Goal: Task Accomplishment & Management: Complete application form

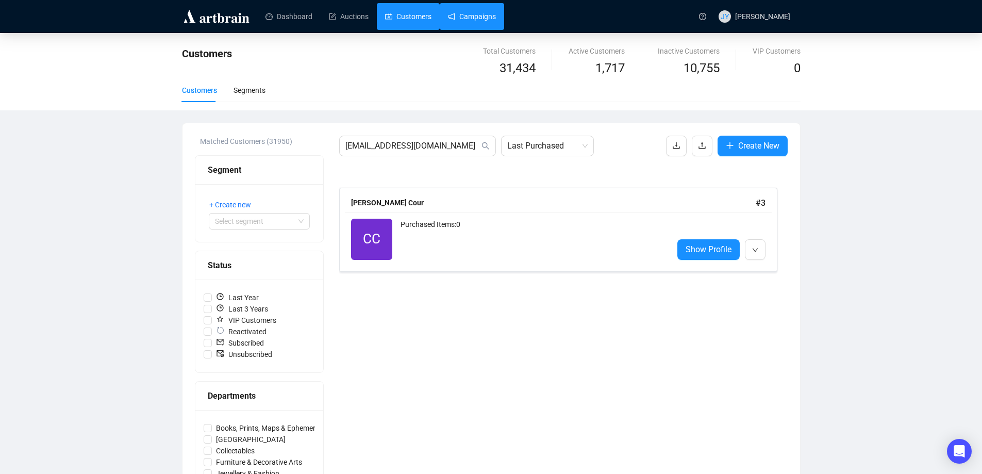
click at [459, 13] on link "Campaigns" at bounding box center [472, 16] width 48 height 27
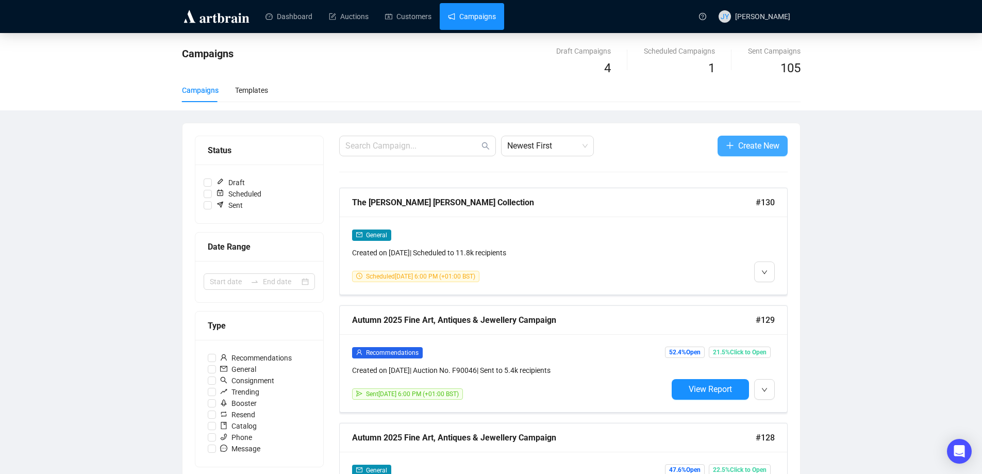
click at [757, 143] on span "Create New" at bounding box center [758, 145] width 41 height 13
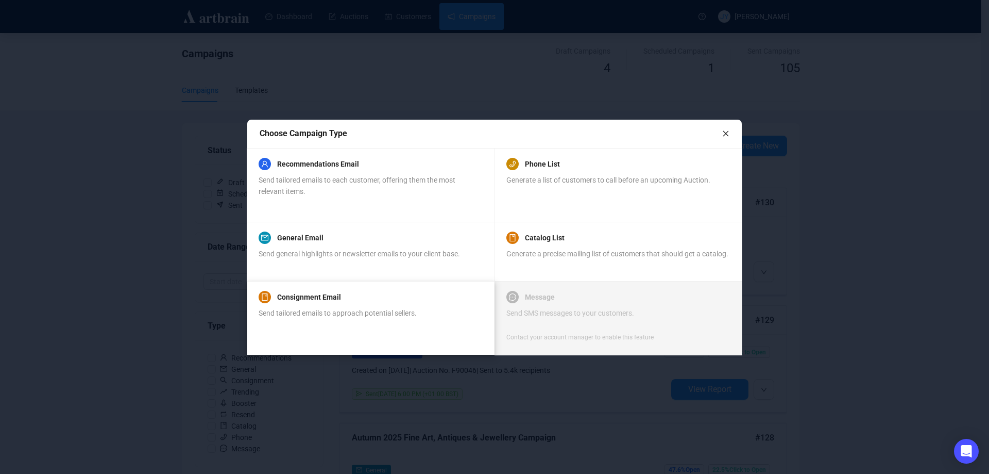
click at [372, 295] on div "Consignment Email" at bounding box center [338, 297] width 158 height 12
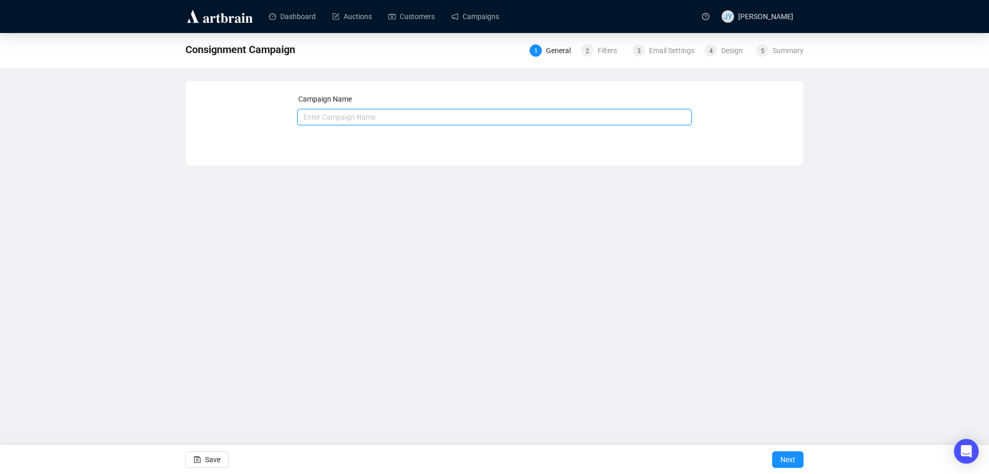
click at [362, 117] on input "text" at bounding box center [494, 117] width 395 height 16
drag, startPoint x: 328, startPoint y: 114, endPoint x: 285, endPoint y: 114, distance: 42.8
click at [285, 114] on div "Campaign Name Summer 2025 Fine Art, Antiques & Jewellery Campaign Save Next" at bounding box center [494, 115] width 593 height 44
type input "Winter 2025 Fine Art, Antiques & Jewellery Campaign"
click at [780, 458] on button "Next" at bounding box center [787, 459] width 31 height 16
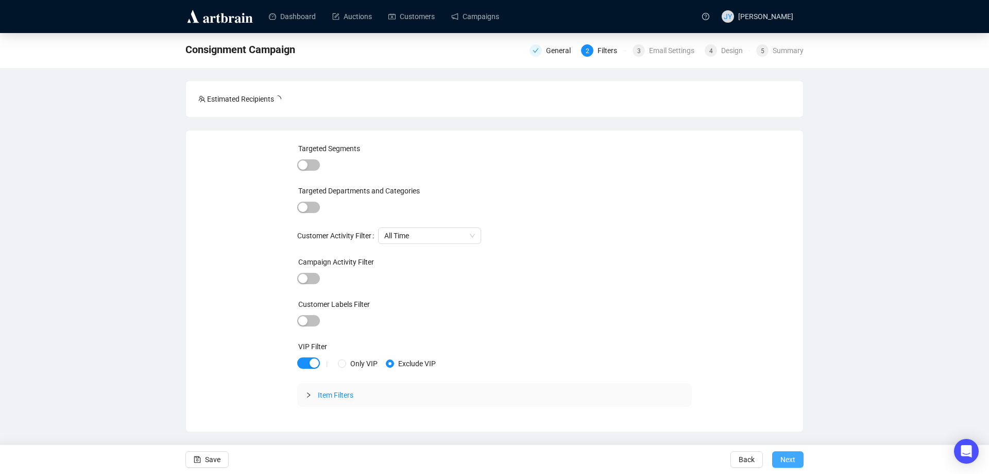
click at [786, 461] on span "Next" at bounding box center [788, 459] width 15 height 29
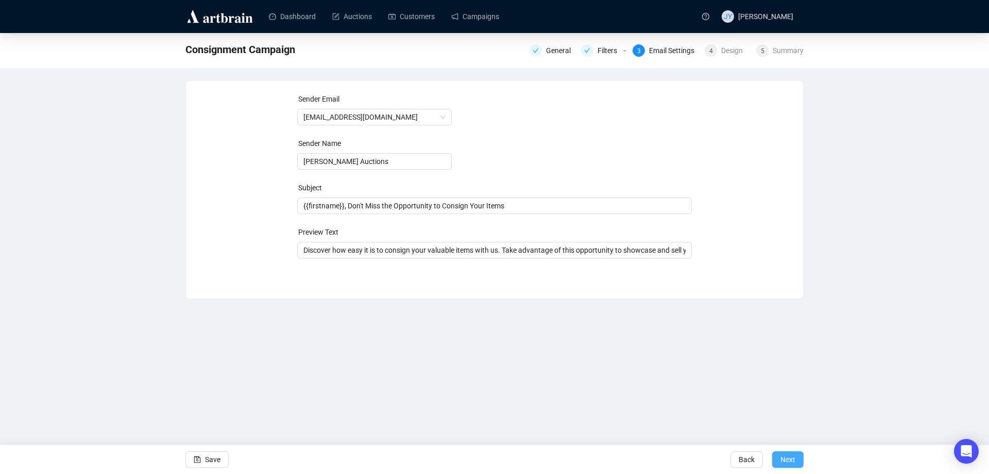
click at [785, 456] on span "Next" at bounding box center [788, 459] width 15 height 29
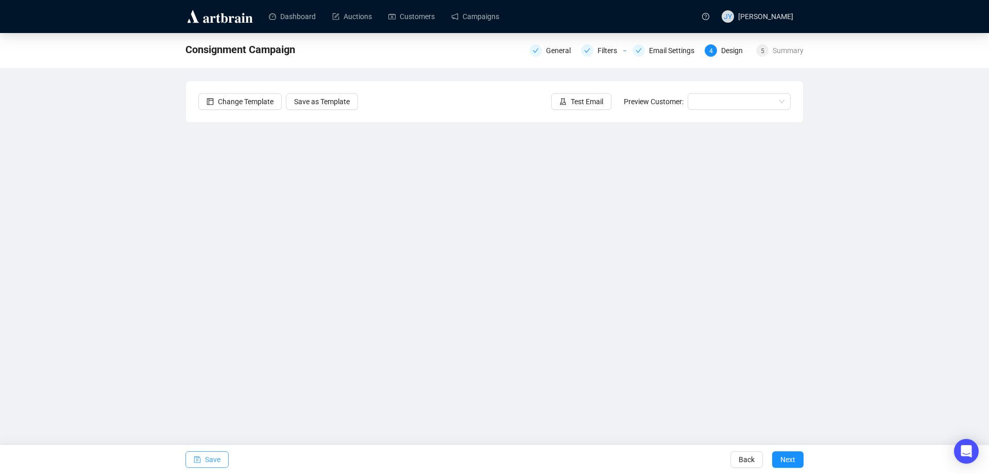
click at [217, 458] on span "Save" at bounding box center [212, 459] width 15 height 29
click at [221, 453] on button "Save" at bounding box center [207, 459] width 43 height 16
click at [203, 461] on button "Save" at bounding box center [207, 459] width 43 height 16
click at [580, 99] on span "Test Email" at bounding box center [587, 101] width 32 height 11
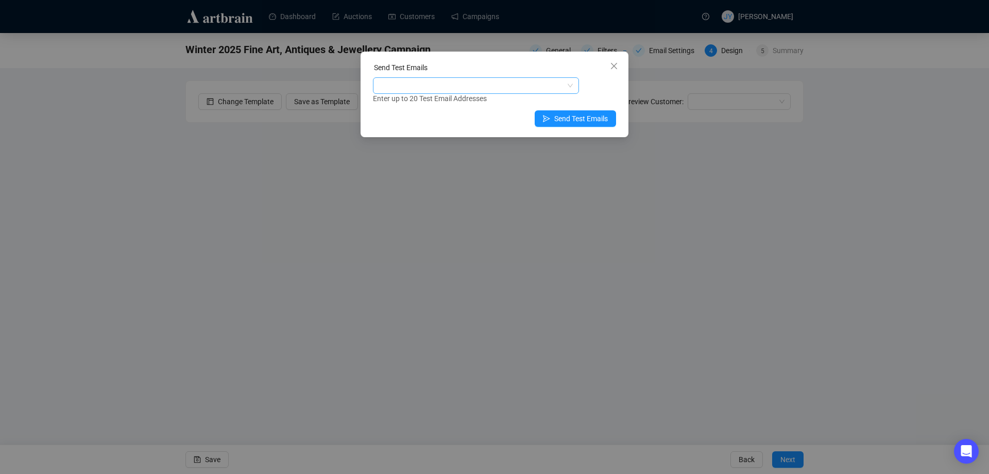
click at [487, 86] on div at bounding box center [470, 85] width 191 height 14
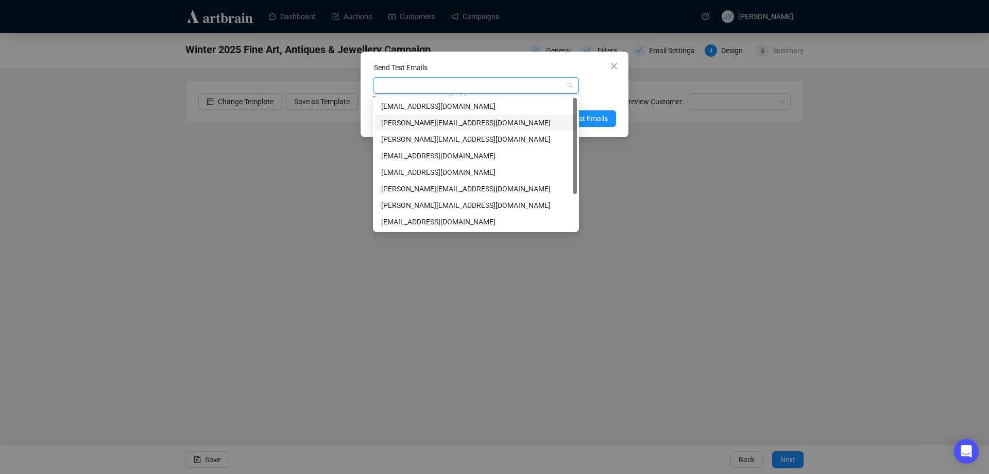
click at [475, 121] on div "[PERSON_NAME][EMAIL_ADDRESS][DOMAIN_NAME]" at bounding box center [476, 122] width 190 height 11
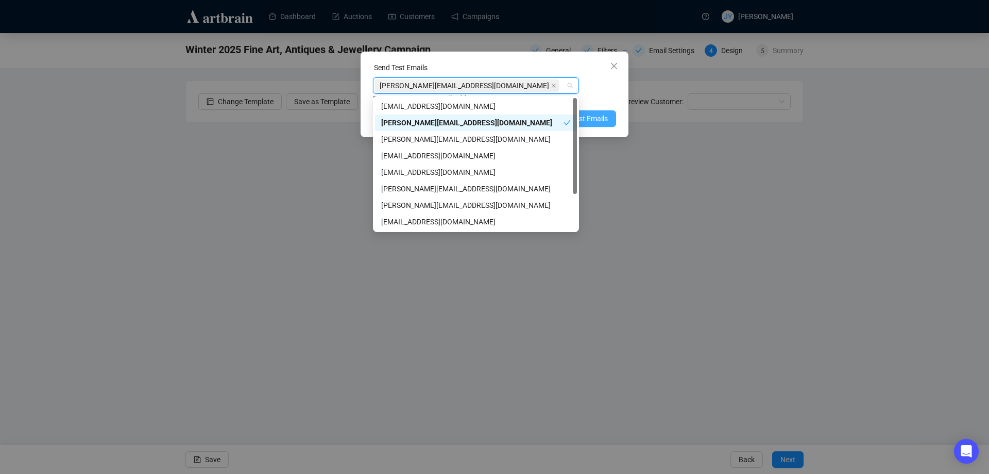
click at [596, 120] on span "Send Test Emails" at bounding box center [581, 118] width 54 height 11
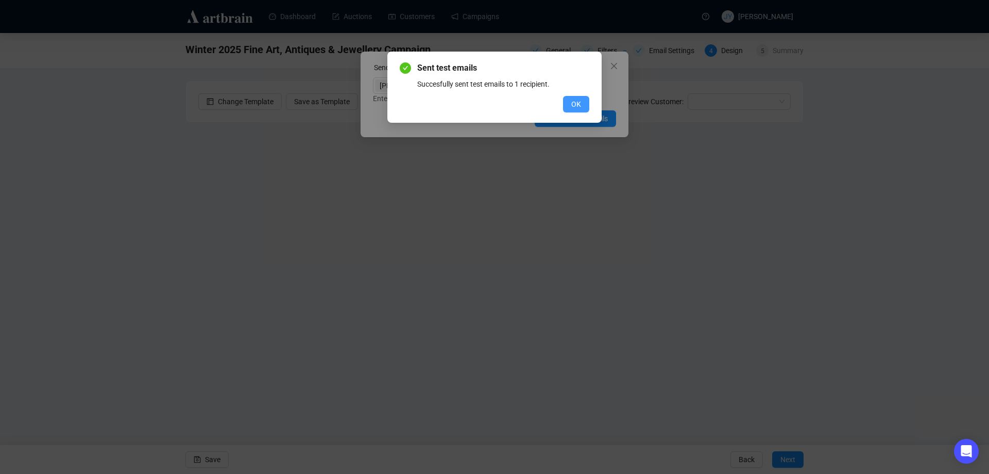
click at [581, 97] on button "OK" at bounding box center [576, 104] width 26 height 16
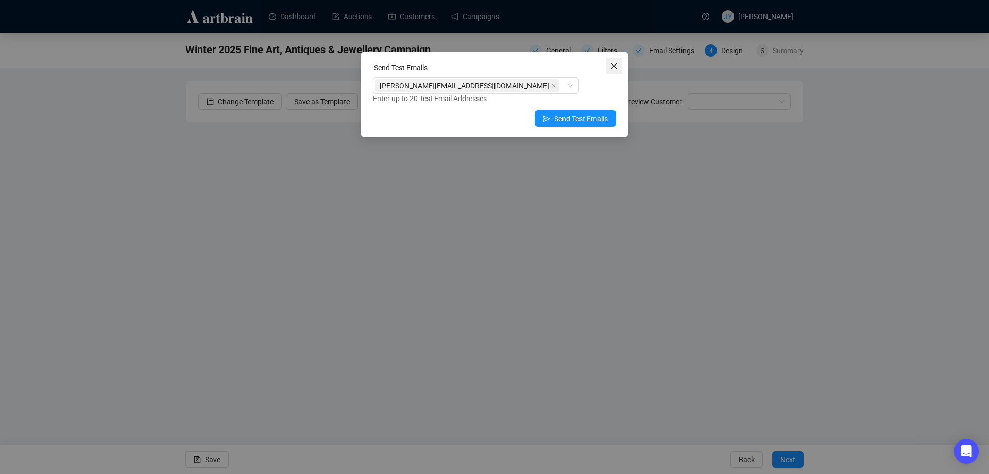
click at [615, 64] on icon "close" at bounding box center [614, 66] width 6 height 6
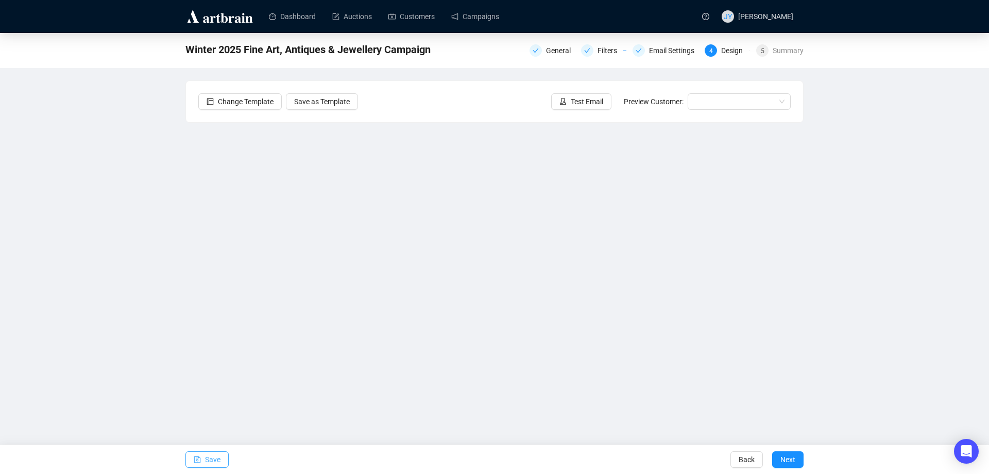
click at [202, 464] on button "Save" at bounding box center [207, 459] width 43 height 16
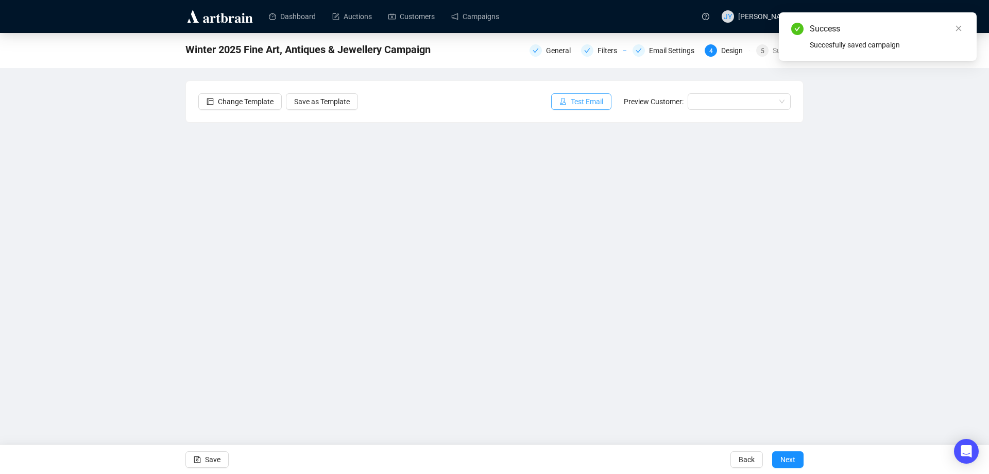
click at [611, 98] on button "Test Email" at bounding box center [581, 101] width 60 height 16
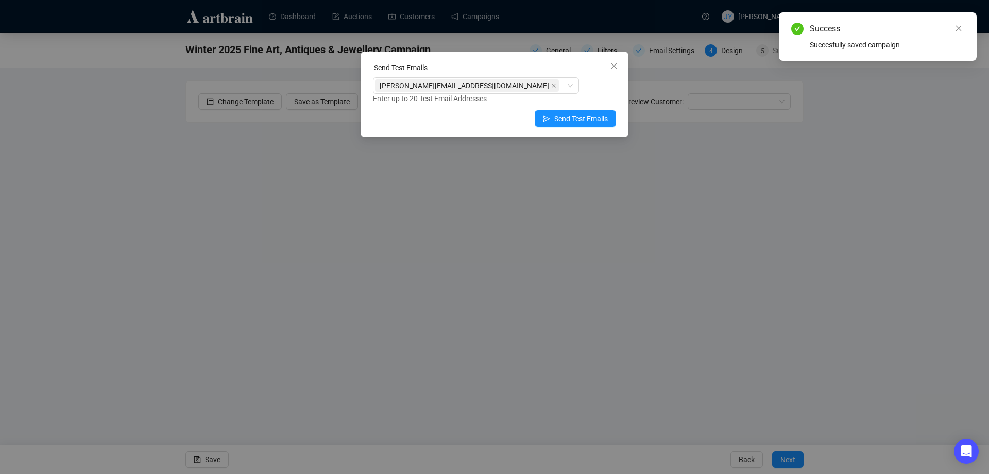
click at [535, 115] on div "Send Test Emails" at bounding box center [494, 118] width 243 height 16
click at [563, 114] on span "Send Test Emails" at bounding box center [581, 118] width 54 height 11
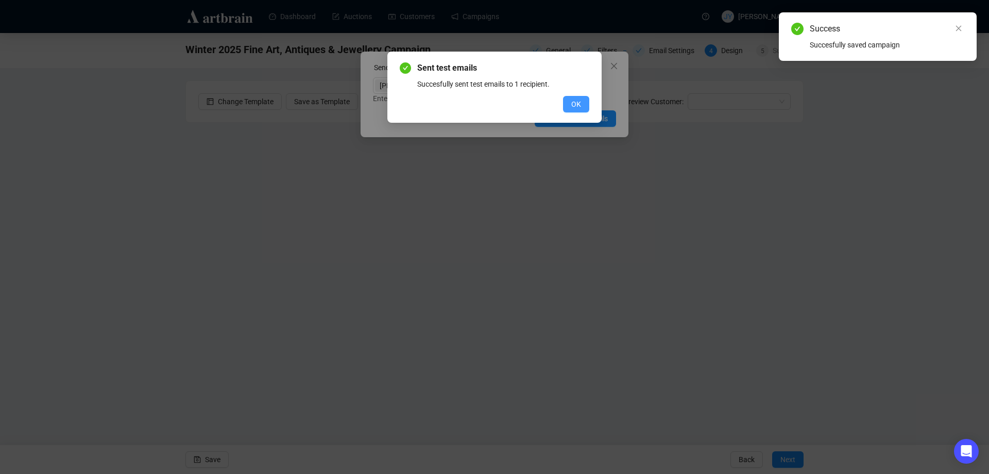
click at [566, 106] on button "OK" at bounding box center [576, 104] width 26 height 16
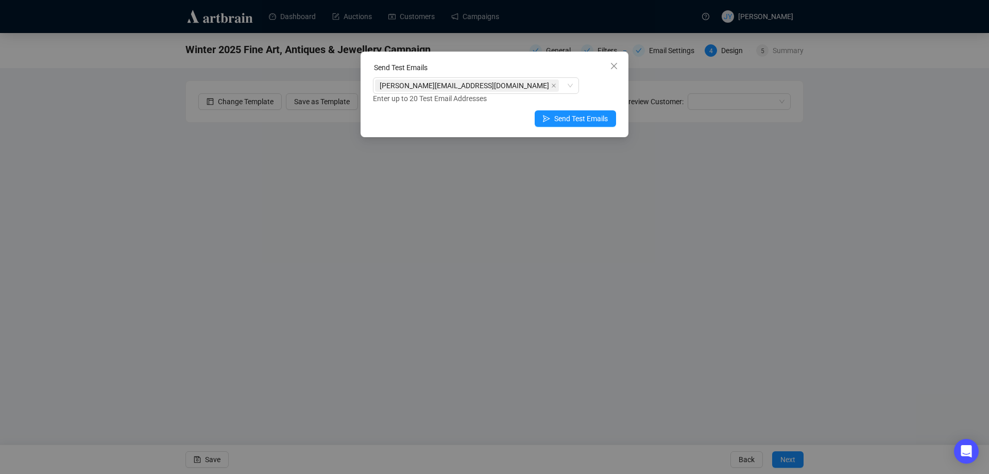
click at [616, 56] on div "Send Test Emails [PERSON_NAME][EMAIL_ADDRESS][DOMAIN_NAME] Enter up to 20 Test …" at bounding box center [495, 95] width 268 height 86
click at [616, 63] on icon "close" at bounding box center [614, 66] width 8 height 8
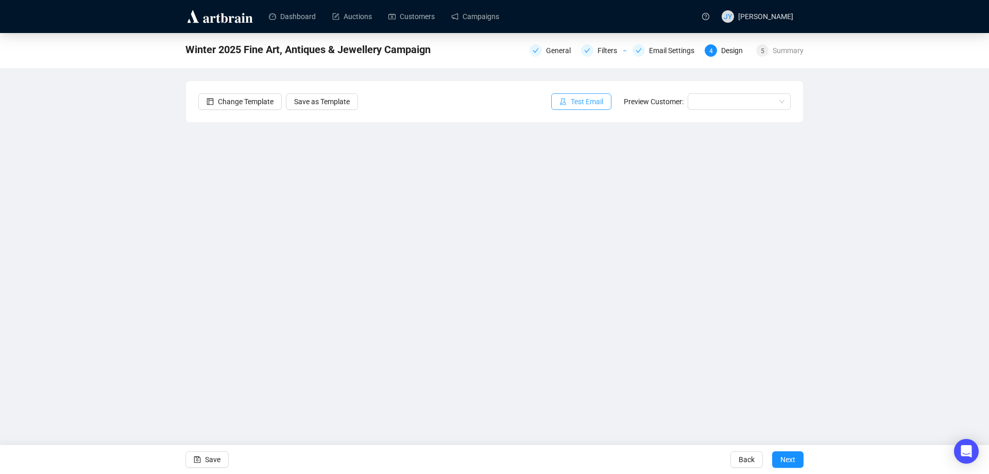
click at [591, 99] on span "Test Email" at bounding box center [587, 101] width 32 height 11
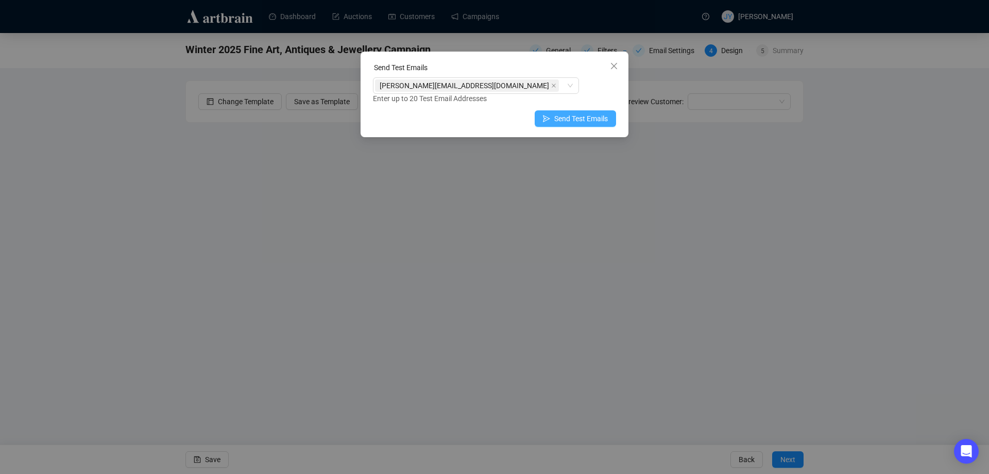
click at [554, 116] on button "Send Test Emails" at bounding box center [575, 118] width 81 height 16
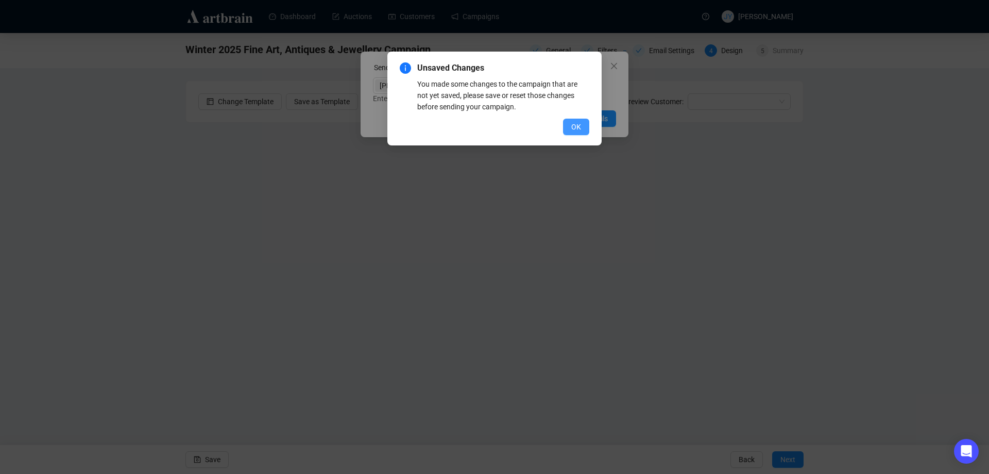
click at [575, 126] on span "OK" at bounding box center [576, 126] width 10 height 11
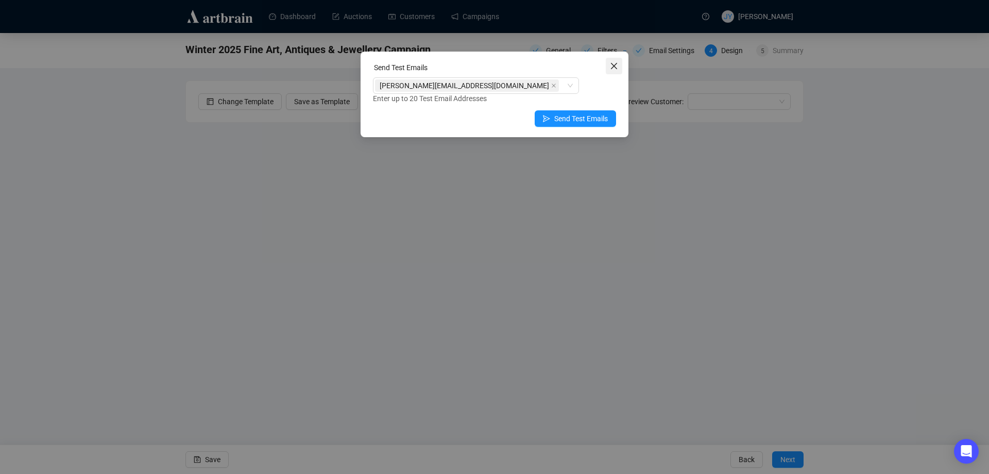
click at [616, 67] on icon "close" at bounding box center [614, 66] width 6 height 6
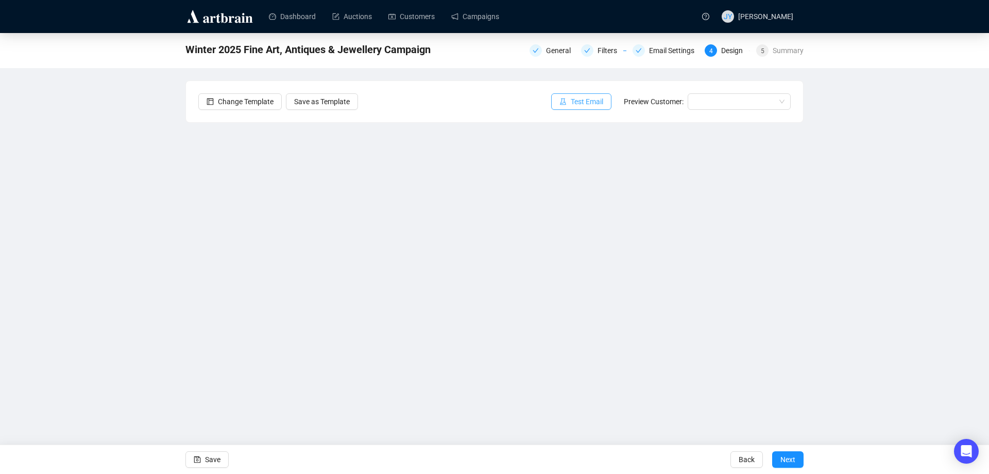
click at [591, 101] on span "Test Email" at bounding box center [587, 101] width 32 height 11
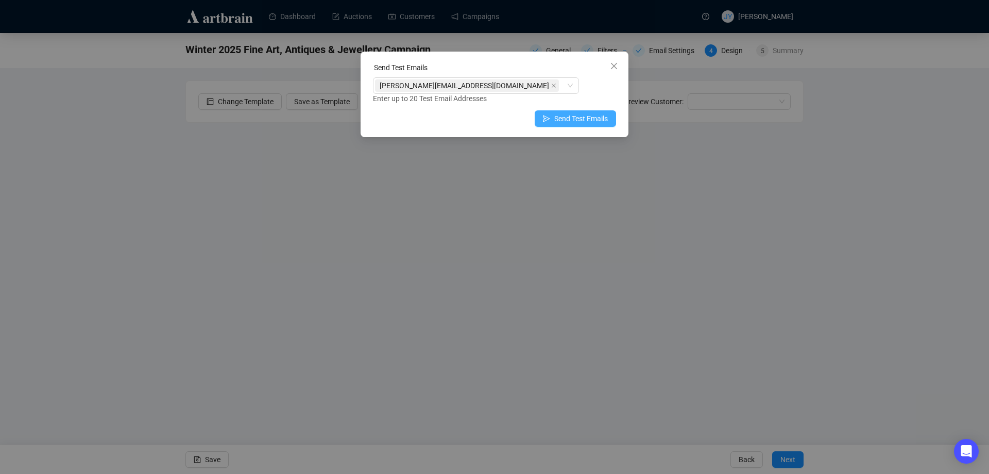
click at [552, 116] on button "Send Test Emails" at bounding box center [575, 118] width 81 height 16
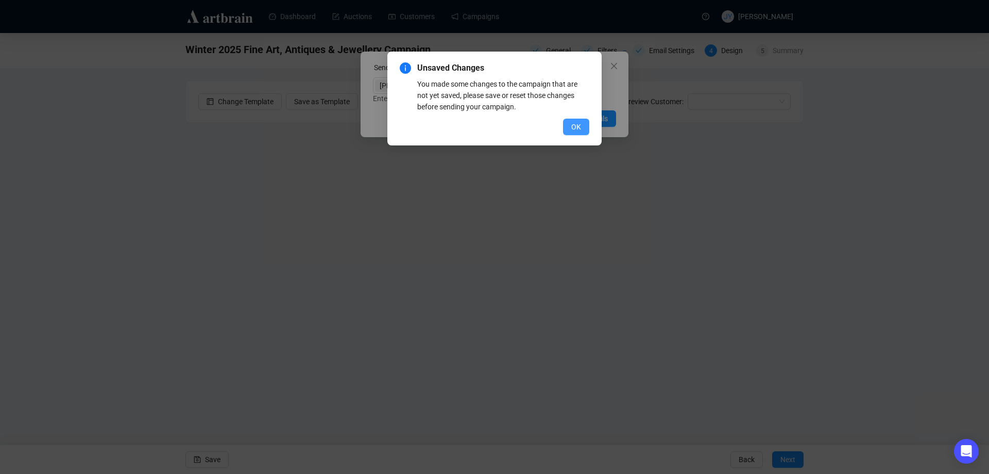
click at [576, 123] on span "OK" at bounding box center [576, 126] width 10 height 11
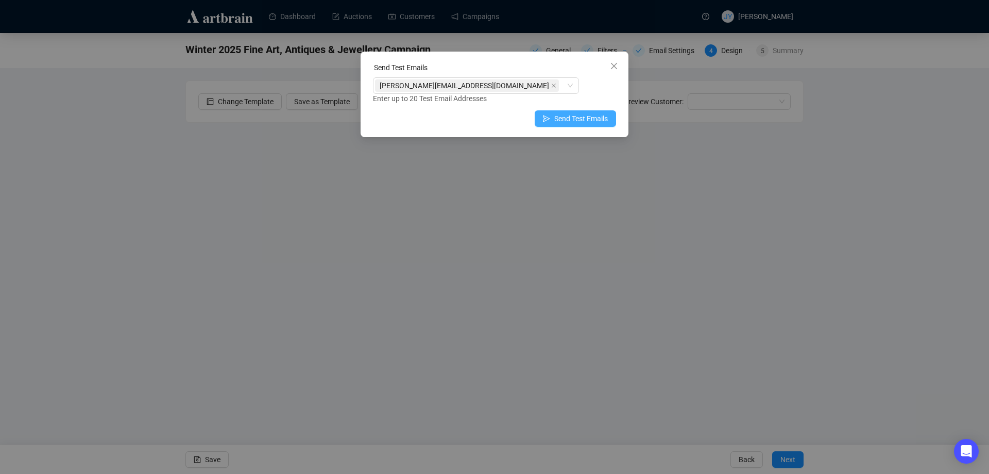
click at [581, 120] on span "Send Test Emails" at bounding box center [581, 118] width 54 height 11
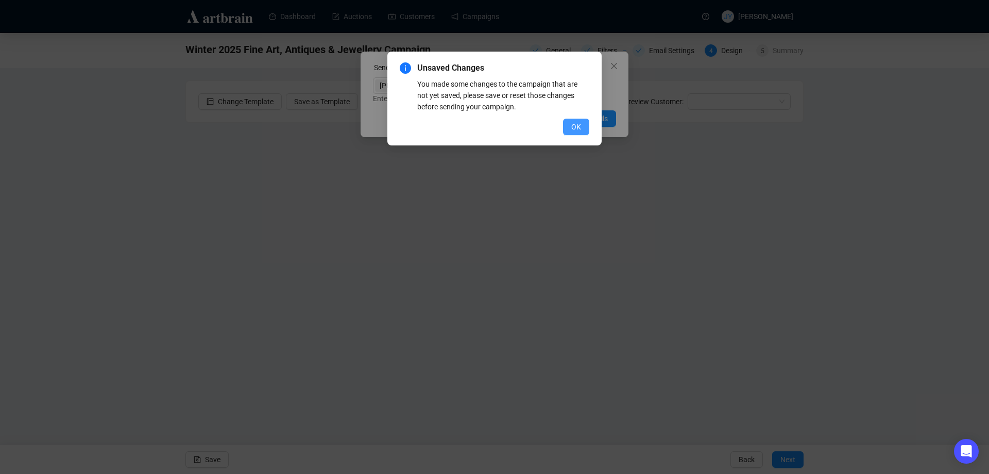
click at [577, 127] on span "OK" at bounding box center [576, 126] width 10 height 11
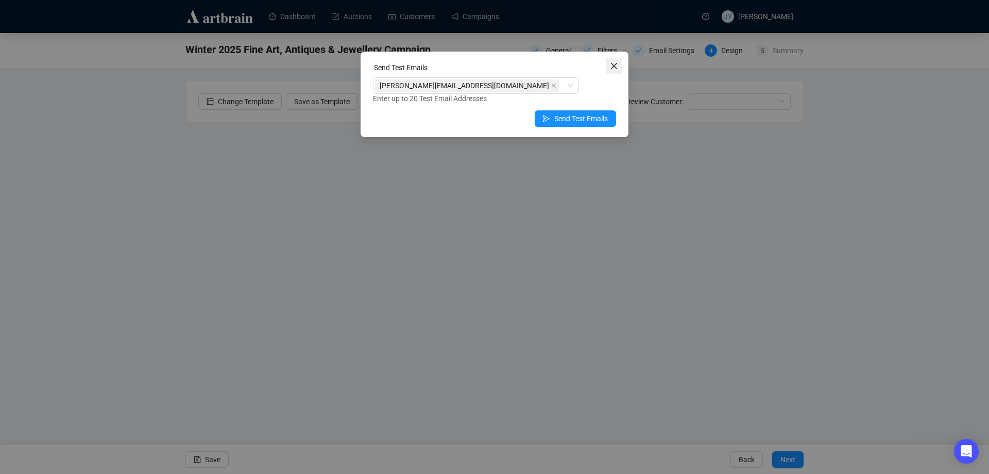
click at [611, 66] on icon "close" at bounding box center [614, 66] width 8 height 8
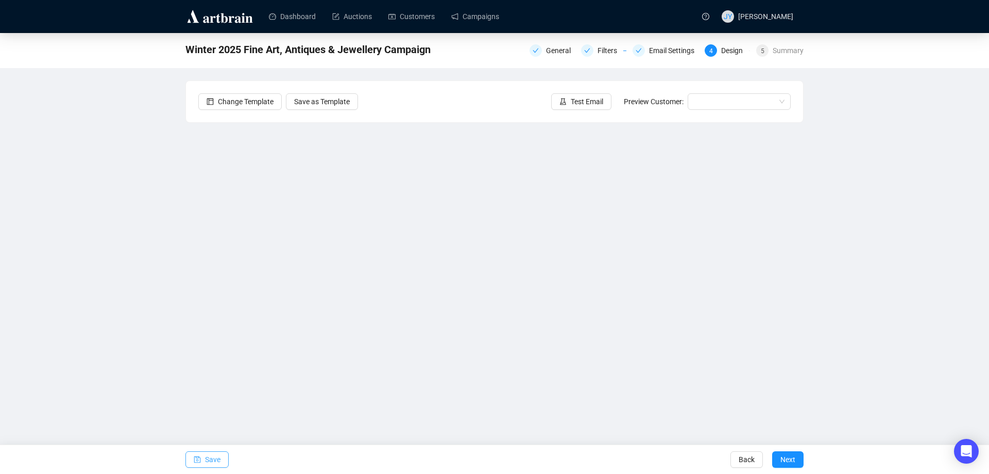
click at [203, 459] on button "Save" at bounding box center [207, 459] width 43 height 16
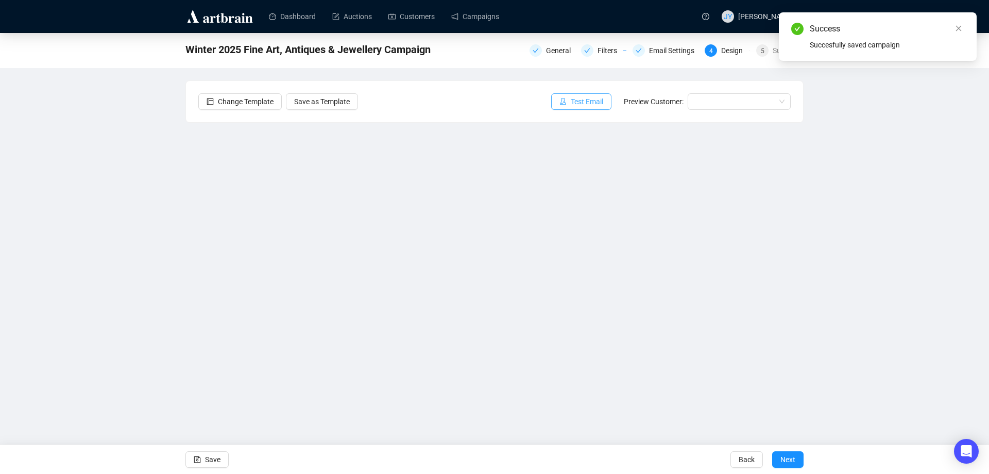
click at [574, 99] on span "Test Email" at bounding box center [587, 101] width 32 height 11
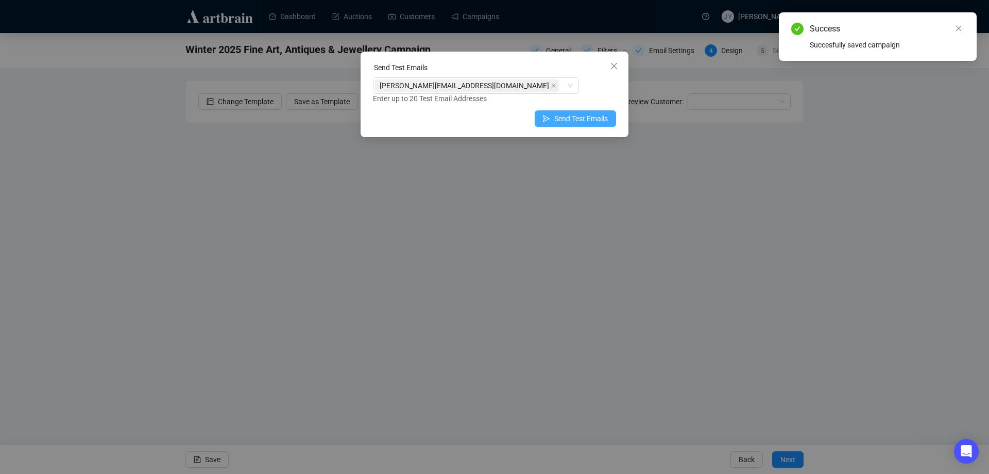
click at [586, 125] on button "Send Test Emails" at bounding box center [575, 118] width 81 height 16
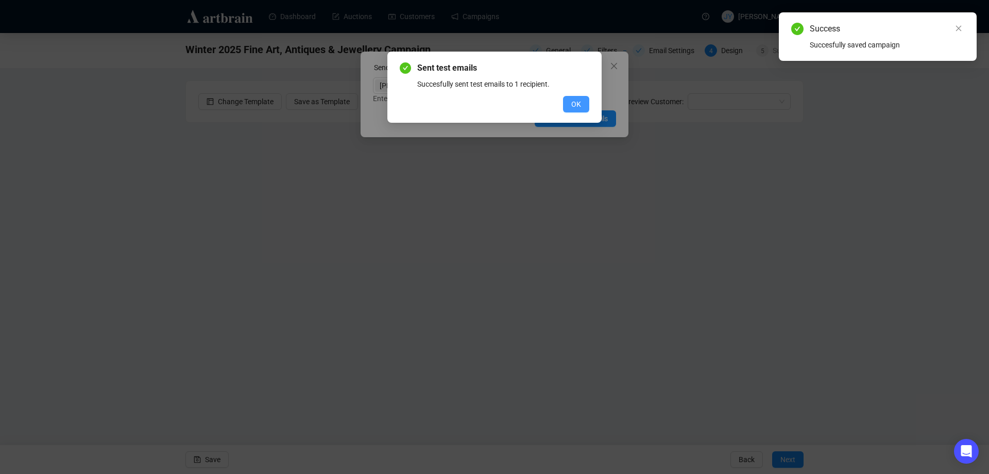
click at [573, 106] on span "OK" at bounding box center [576, 103] width 10 height 11
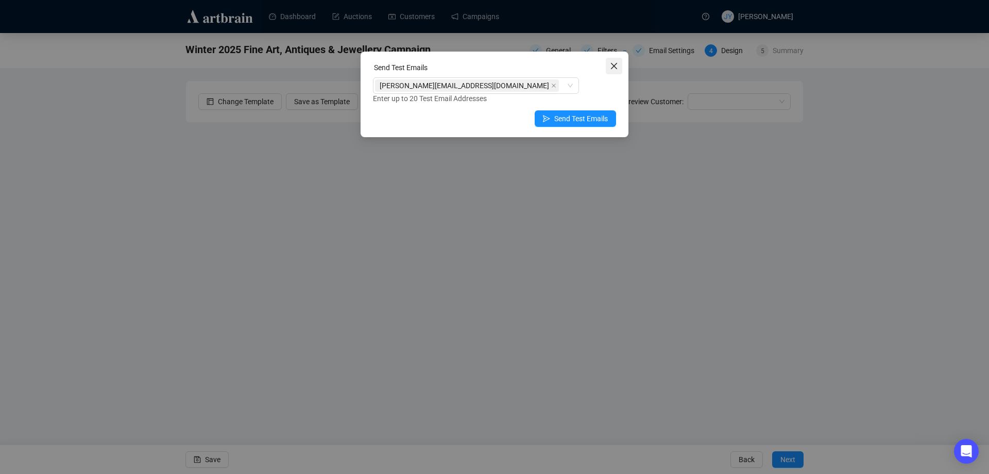
click at [610, 61] on button "Close" at bounding box center [614, 66] width 16 height 16
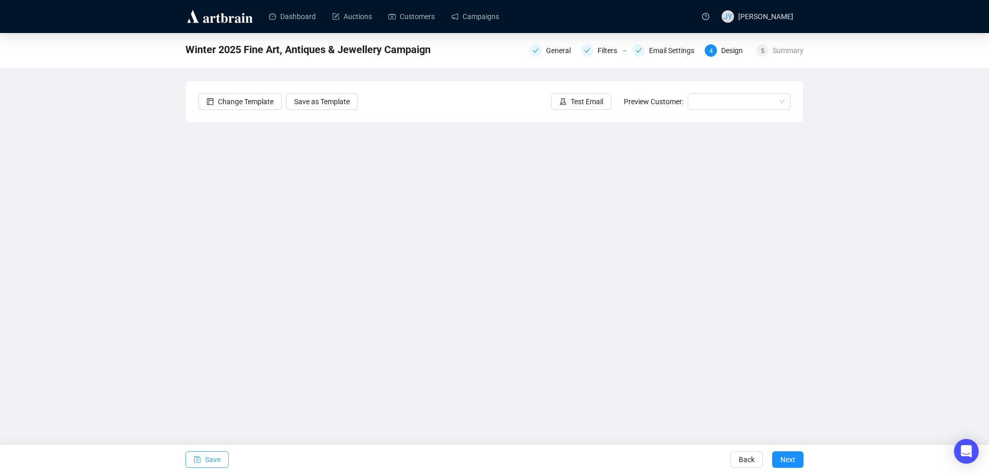
click at [215, 457] on span "Save" at bounding box center [212, 459] width 15 height 29
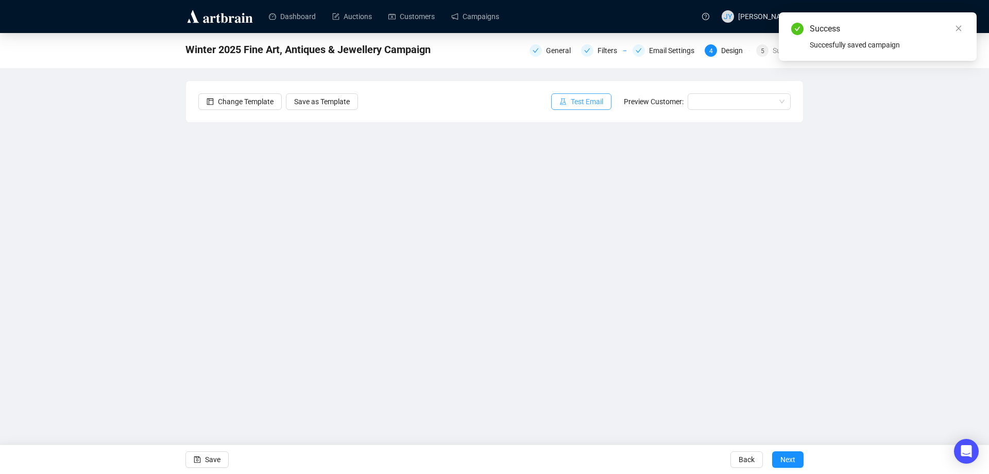
click at [600, 100] on span "Test Email" at bounding box center [587, 101] width 32 height 11
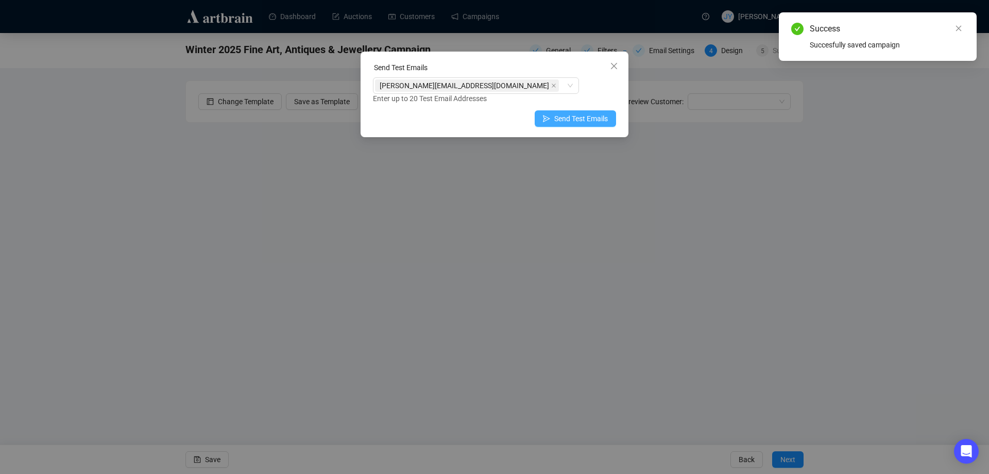
click at [580, 125] on button "Send Test Emails" at bounding box center [575, 118] width 81 height 16
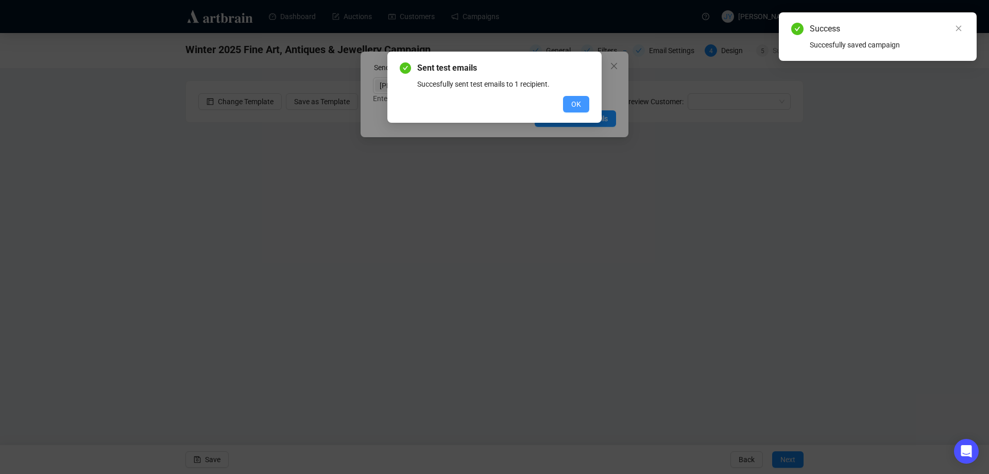
click at [574, 107] on span "OK" at bounding box center [576, 103] width 10 height 11
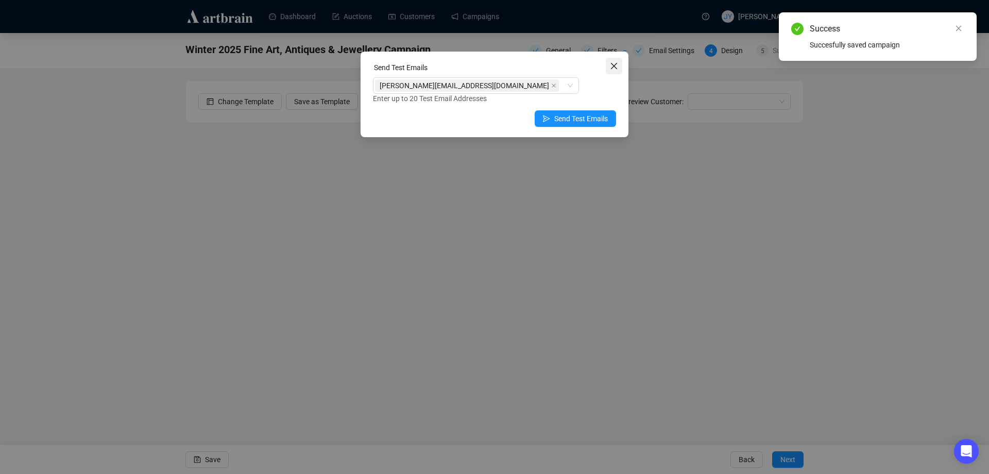
click at [614, 66] on icon "close" at bounding box center [614, 66] width 6 height 6
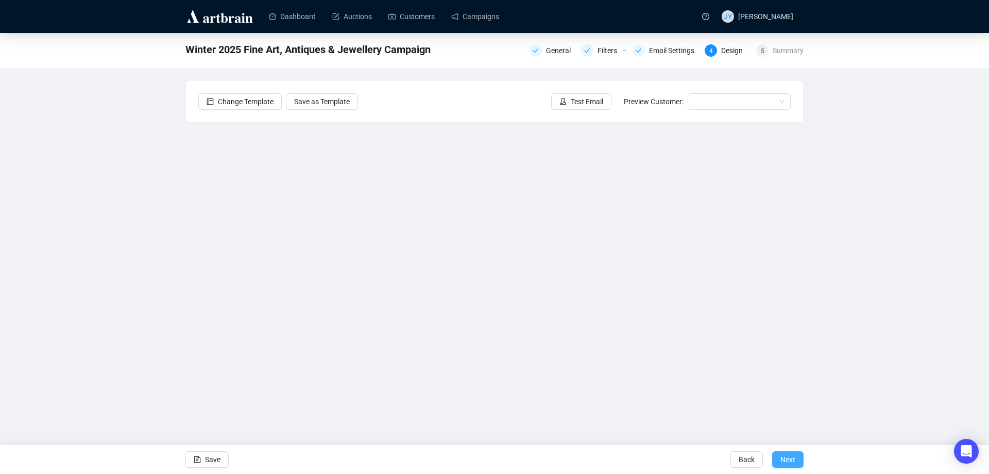
click at [790, 459] on span "Next" at bounding box center [788, 459] width 15 height 29
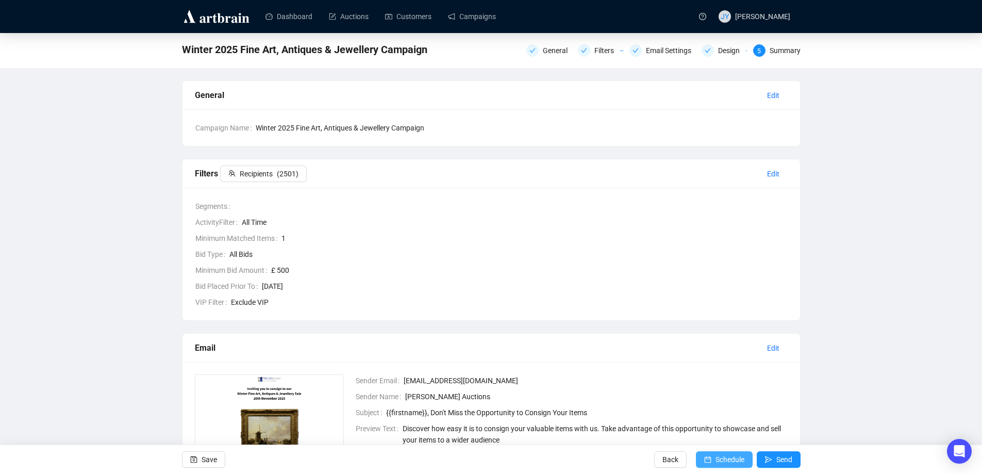
click at [726, 454] on span "Schedule" at bounding box center [729, 459] width 29 height 29
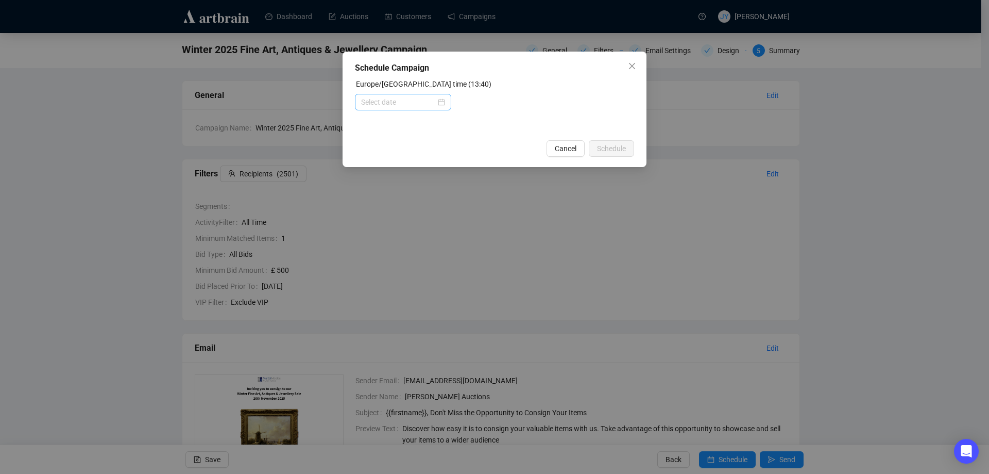
click at [444, 97] on div at bounding box center [403, 101] width 84 height 11
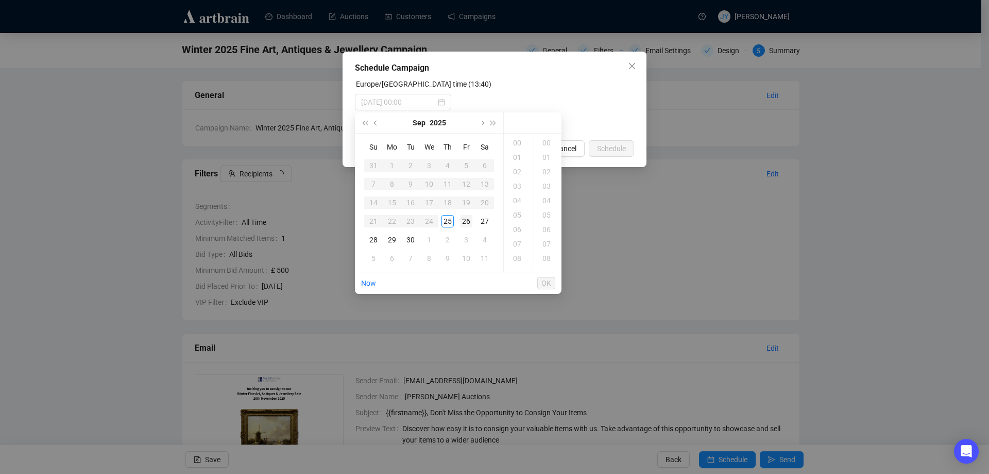
click at [469, 220] on div "26" at bounding box center [466, 221] width 12 height 12
click at [520, 196] on div "18" at bounding box center [518, 196] width 25 height 14
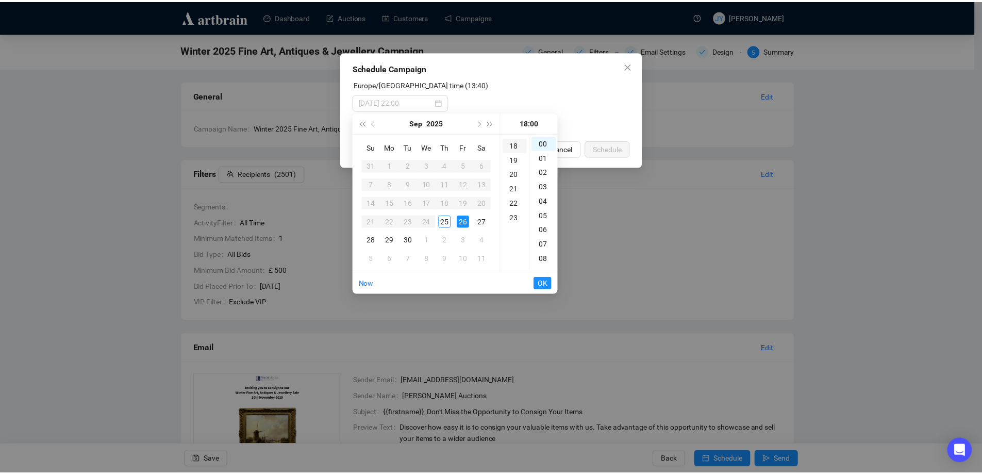
scroll to position [260, 0]
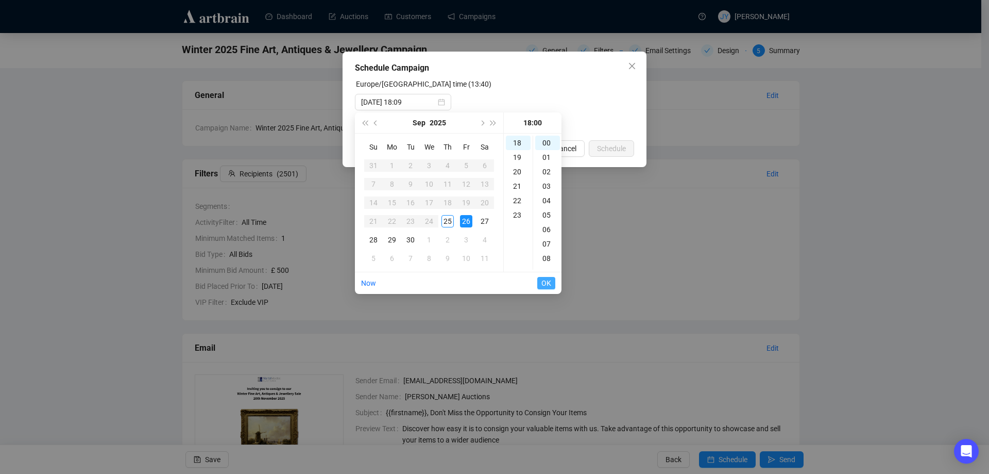
type input "[DATE] 18:00"
click at [546, 279] on span "OK" at bounding box center [547, 283] width 10 height 20
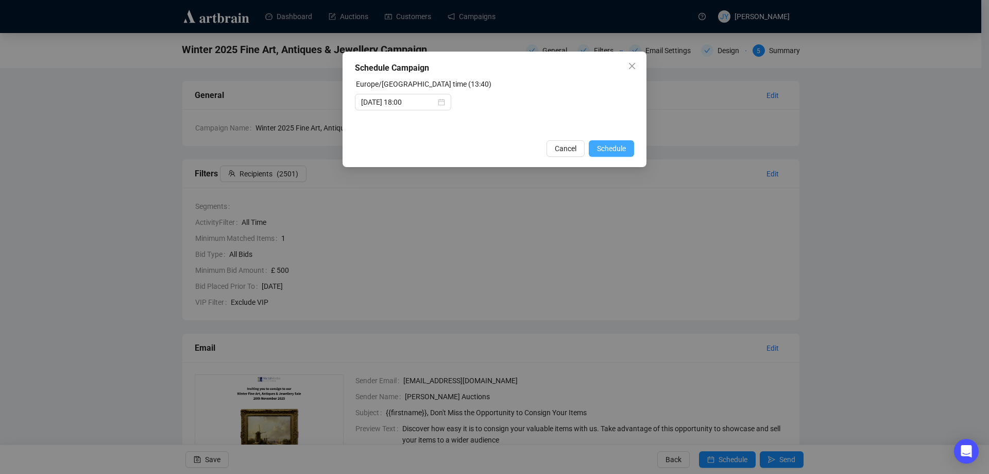
click at [604, 145] on span "Schedule" at bounding box center [611, 148] width 29 height 11
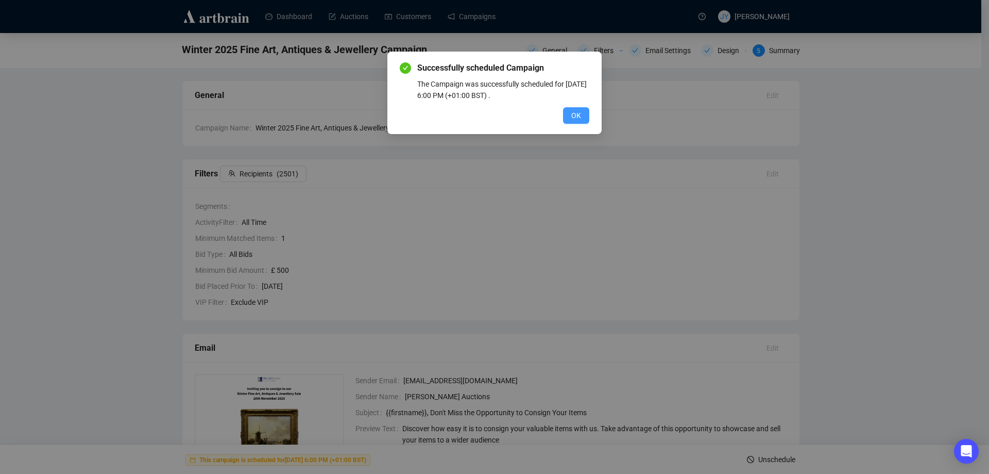
click at [574, 112] on span "OK" at bounding box center [576, 115] width 10 height 11
